Goal: Task Accomplishment & Management: Use online tool/utility

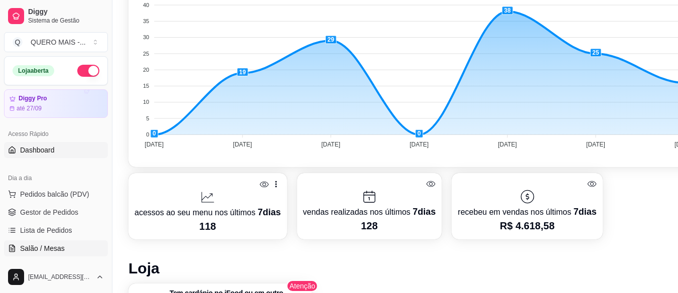
scroll to position [301, 0]
click at [46, 249] on span "Salão / Mesas" at bounding box center [42, 248] width 45 height 10
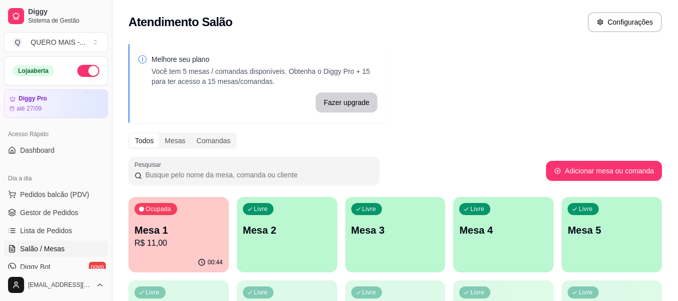
click at [165, 249] on div "Ocupada Mesa 1 R$ 11,00" at bounding box center [178, 225] width 100 height 56
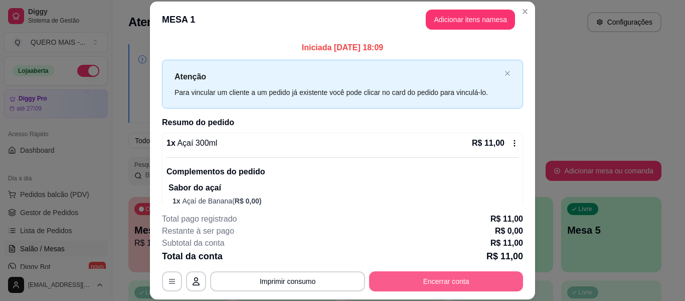
click at [447, 272] on button "Encerrar conta" at bounding box center [446, 281] width 154 height 20
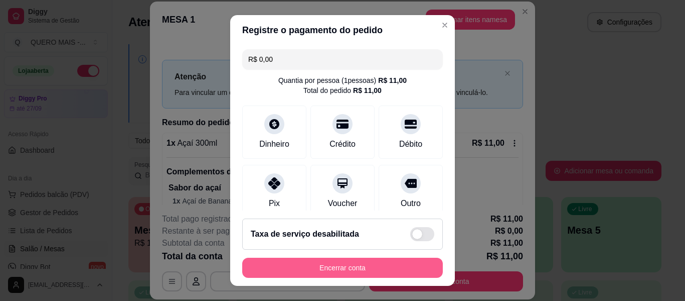
click at [350, 266] on button "Encerrar conta" at bounding box center [342, 267] width 201 height 20
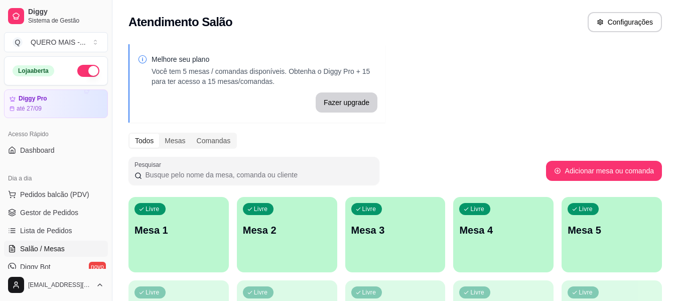
click at [182, 253] on div "Livre Mesa 1" at bounding box center [178, 228] width 100 height 63
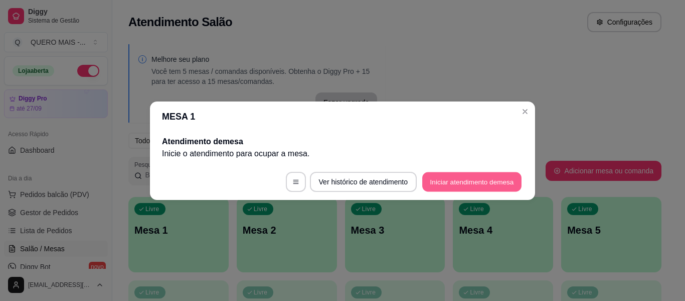
click at [429, 183] on button "Iniciar atendimento de mesa" at bounding box center [471, 182] width 99 height 20
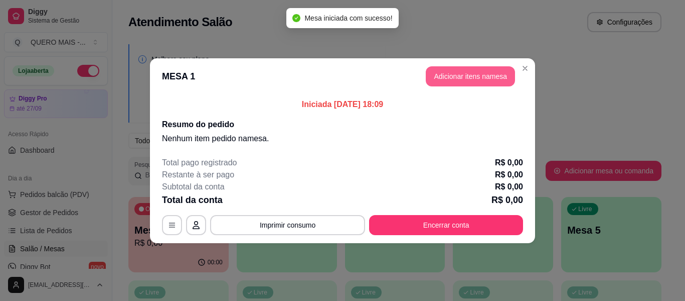
click at [465, 69] on button "Adicionar itens na mesa" at bounding box center [470, 76] width 89 height 20
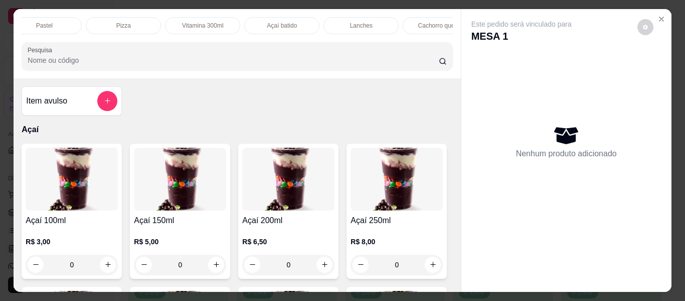
scroll to position [0, 297]
click at [380, 22] on p "Porções de batata" at bounding box center [397, 26] width 49 height 8
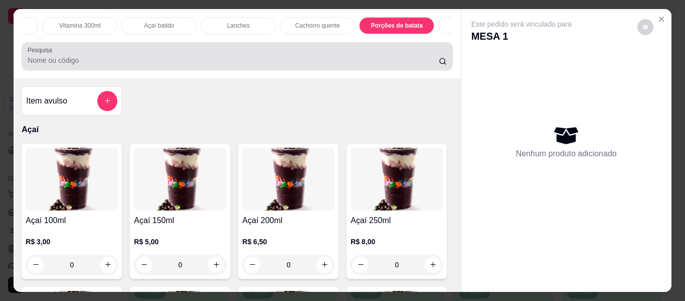
scroll to position [27, 0]
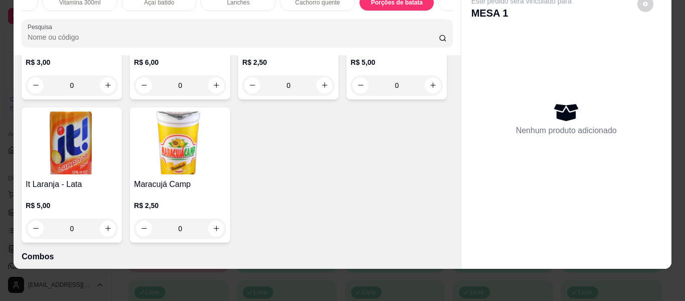
type input "1"
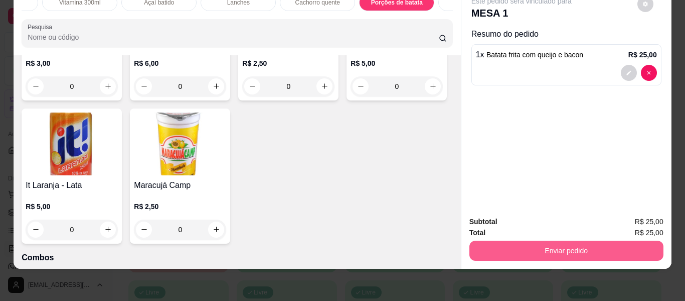
click at [531, 248] on button "Enviar pedido" at bounding box center [567, 250] width 194 height 20
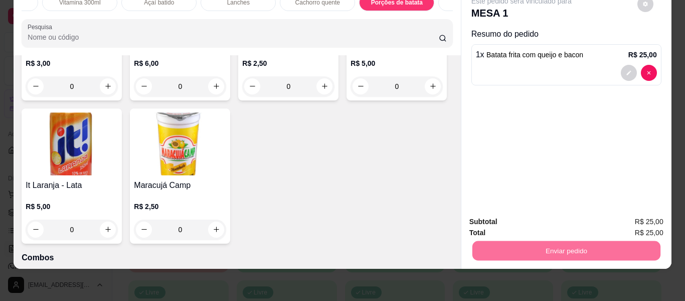
click at [509, 219] on button "Não registrar e enviar pedido" at bounding box center [533, 218] width 104 height 19
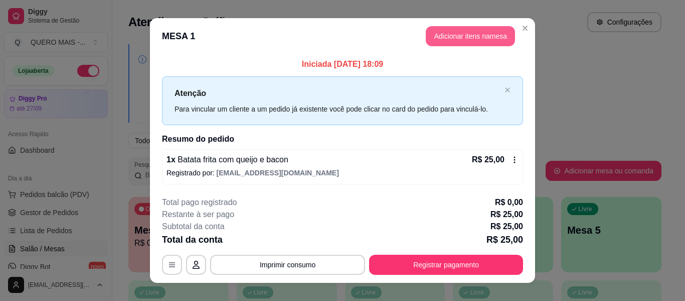
click at [443, 41] on button "Adicionar itens na mesa" at bounding box center [470, 36] width 89 height 20
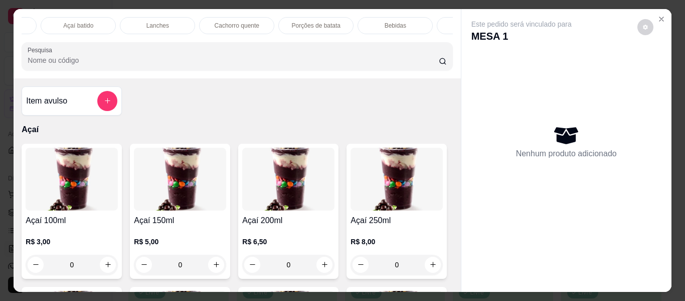
scroll to position [0, 356]
click at [99, 25] on p "Açaí batido" at bounding box center [99, 26] width 30 height 8
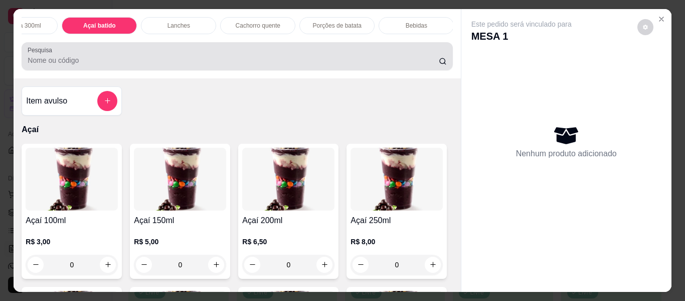
scroll to position [27, 0]
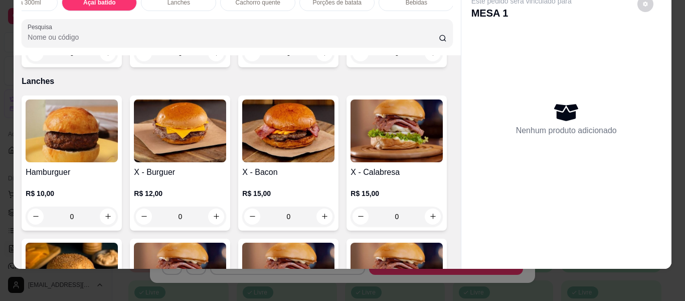
click at [100, 63] on div "0" at bounding box center [72, 53] width 92 height 20
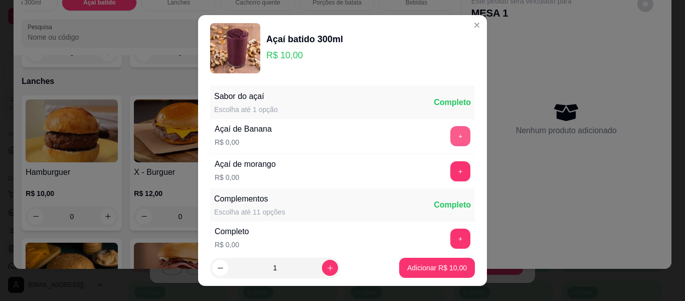
click at [451, 141] on button "+" at bounding box center [461, 136] width 20 height 20
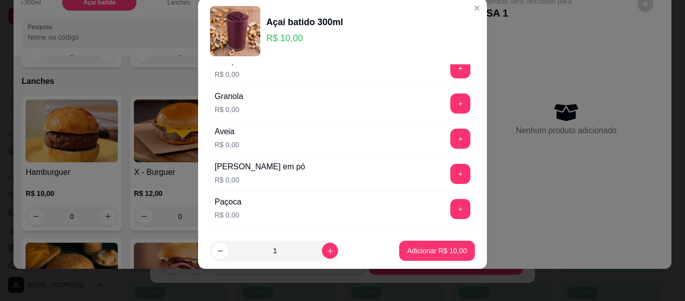
scroll to position [158, 0]
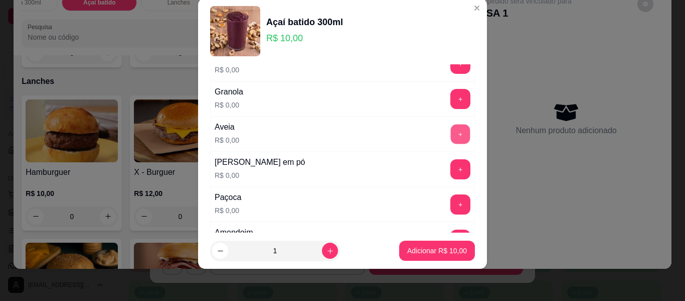
click at [451, 135] on button "+" at bounding box center [461, 134] width 20 height 20
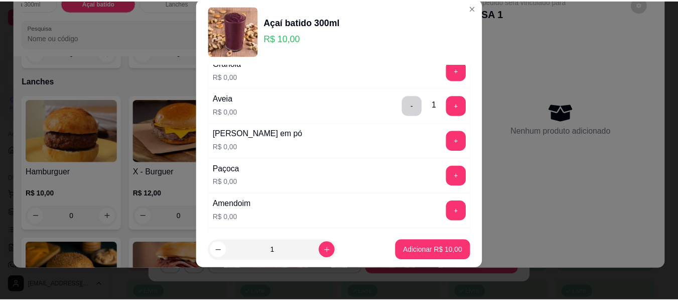
scroll to position [208, 0]
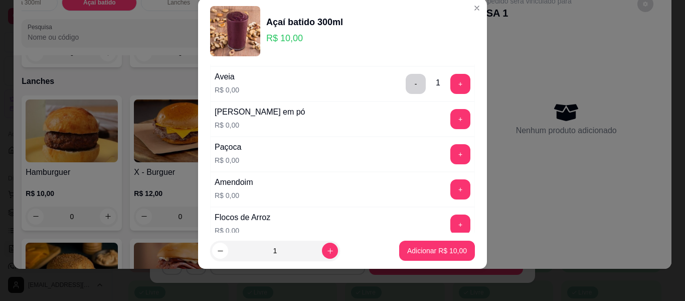
click at [451, 188] on button "+" at bounding box center [461, 189] width 20 height 20
click at [419, 249] on p "Adicionar R$ 10,00" at bounding box center [437, 250] width 58 height 10
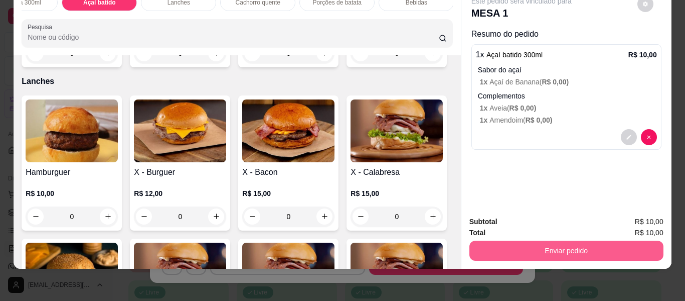
click at [579, 242] on button "Enviar pedido" at bounding box center [567, 250] width 194 height 20
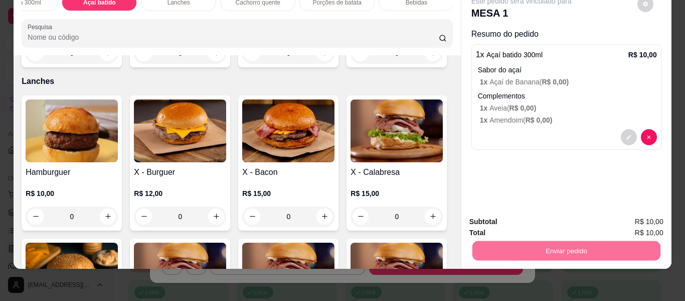
click at [525, 217] on button "Não registrar e enviar pedido" at bounding box center [533, 218] width 101 height 19
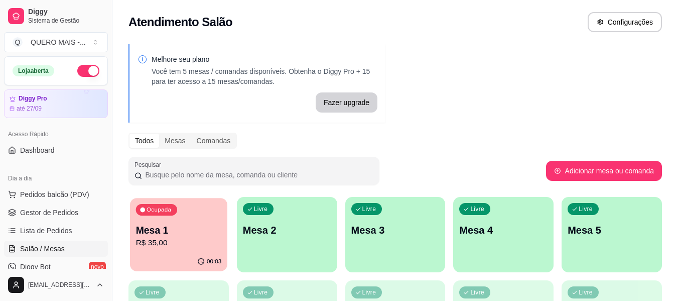
click at [168, 250] on div "Ocupada Mesa 1 R$ 35,00" at bounding box center [178, 225] width 97 height 54
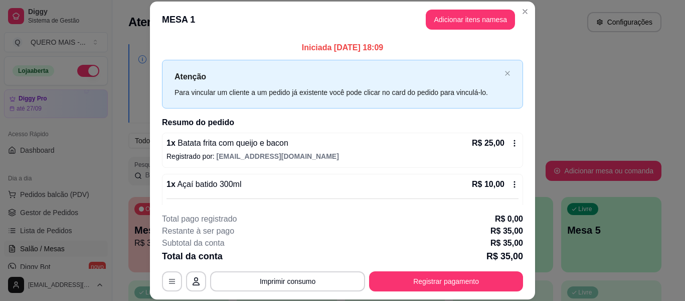
click at [415, 277] on button "Registrar pagamento" at bounding box center [446, 281] width 154 height 20
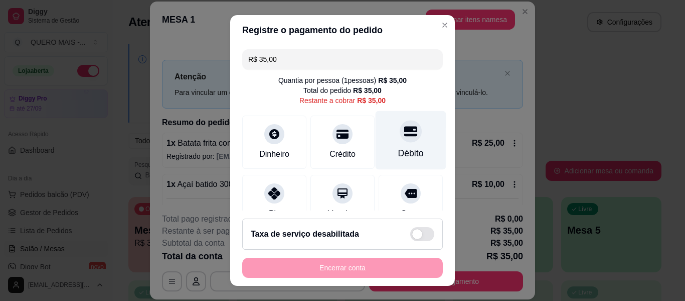
click at [400, 140] on div at bounding box center [411, 131] width 22 height 22
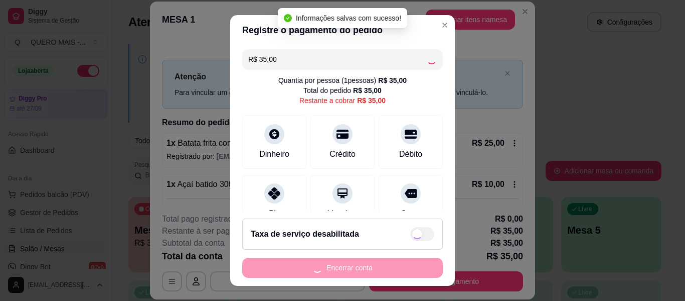
type input "R$ 0,00"
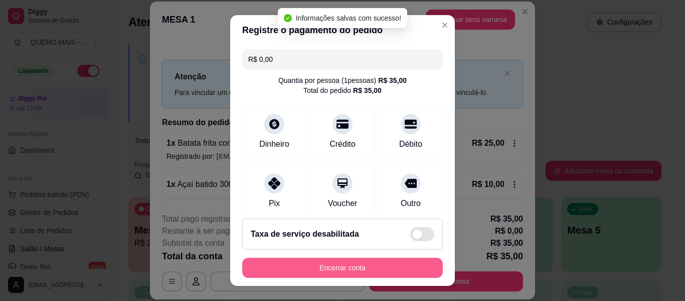
click at [337, 263] on button "Encerrar conta" at bounding box center [342, 267] width 201 height 20
